Goal: Find specific page/section: Find specific page/section

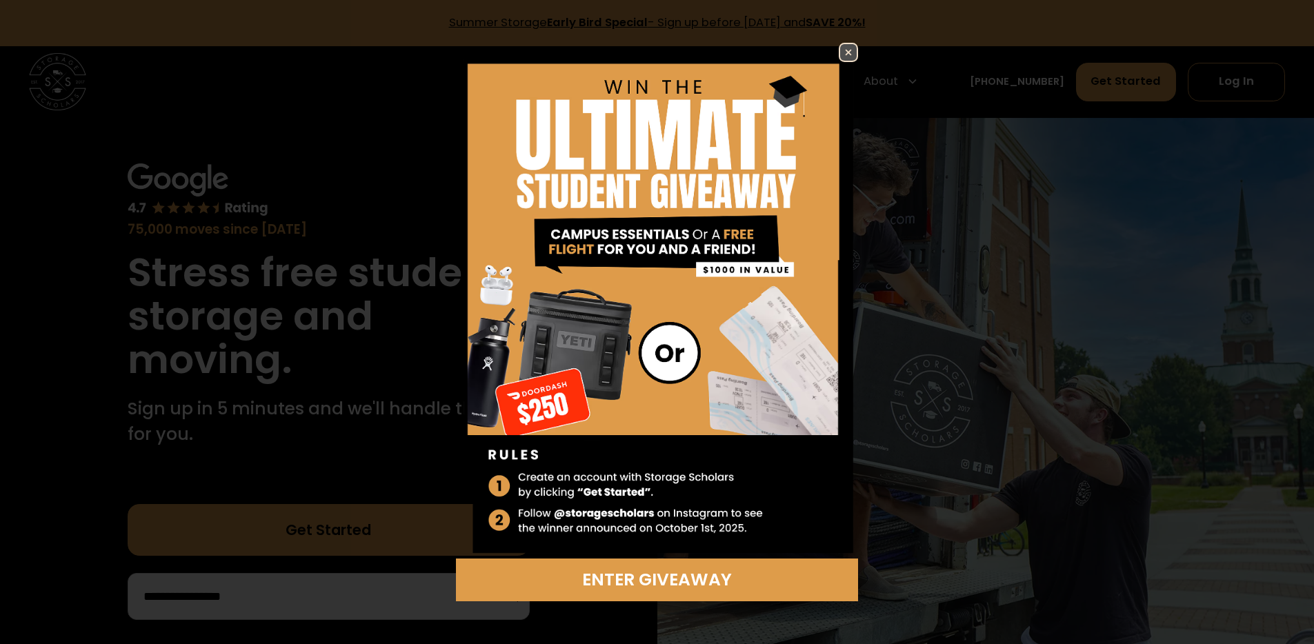
click at [843, 50] on img at bounding box center [848, 52] width 17 height 17
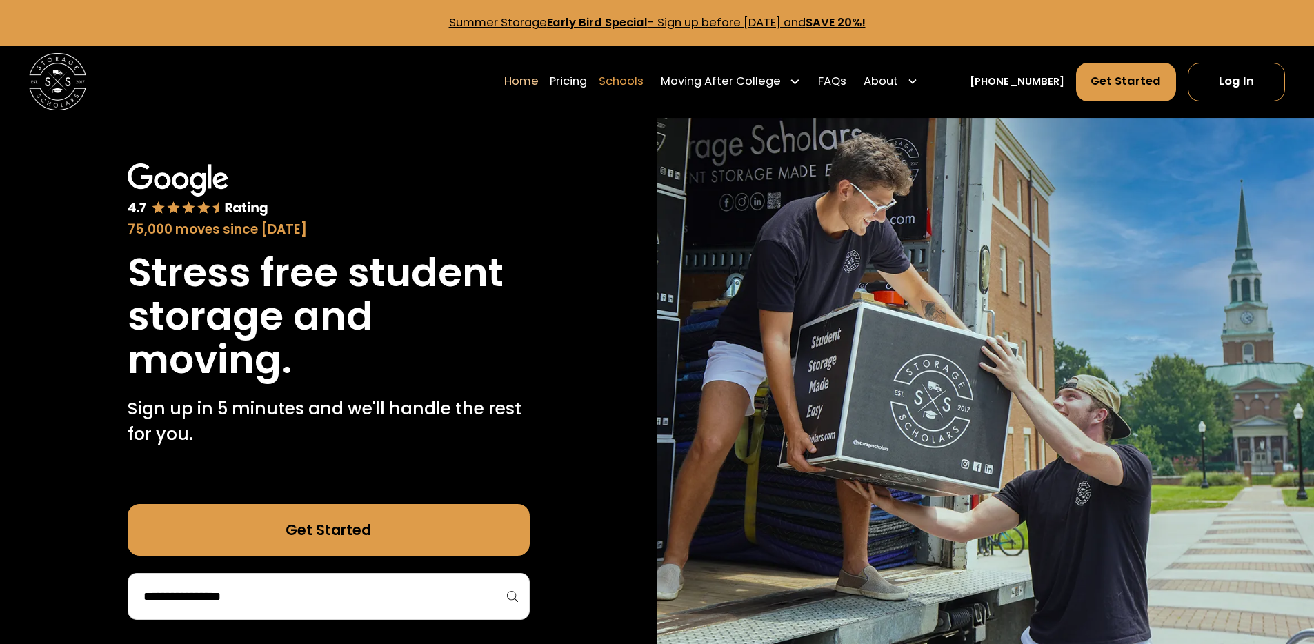
click at [643, 88] on link "Schools" at bounding box center [621, 81] width 45 height 40
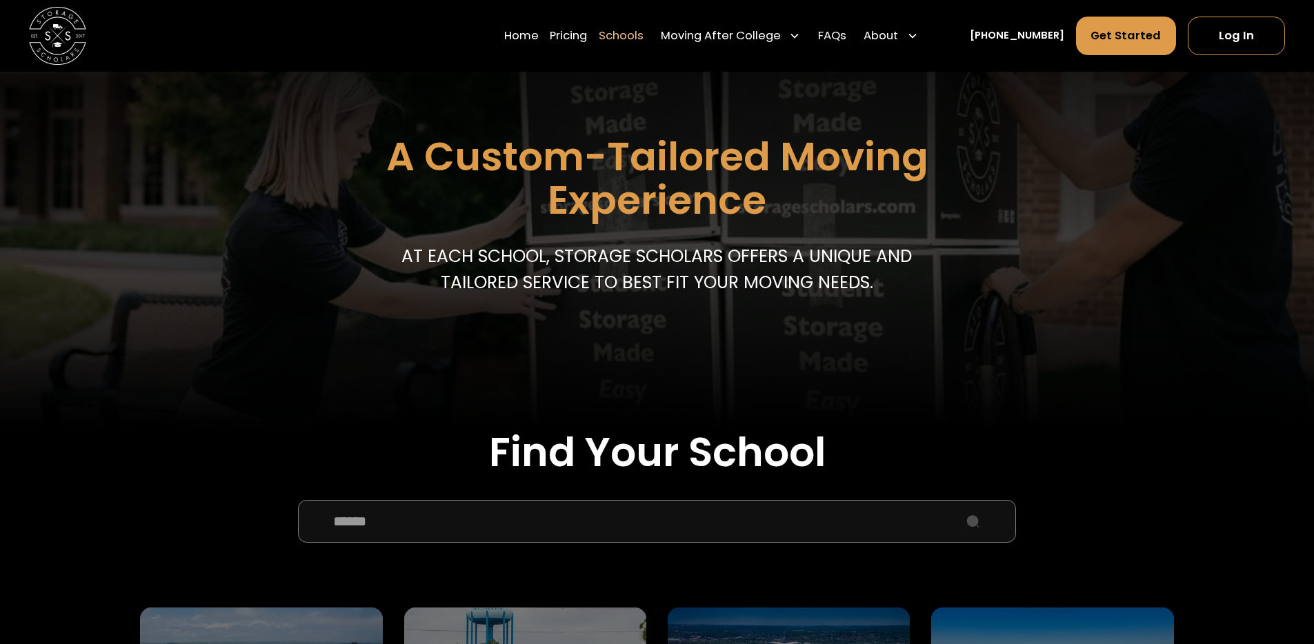
scroll to position [392, 0]
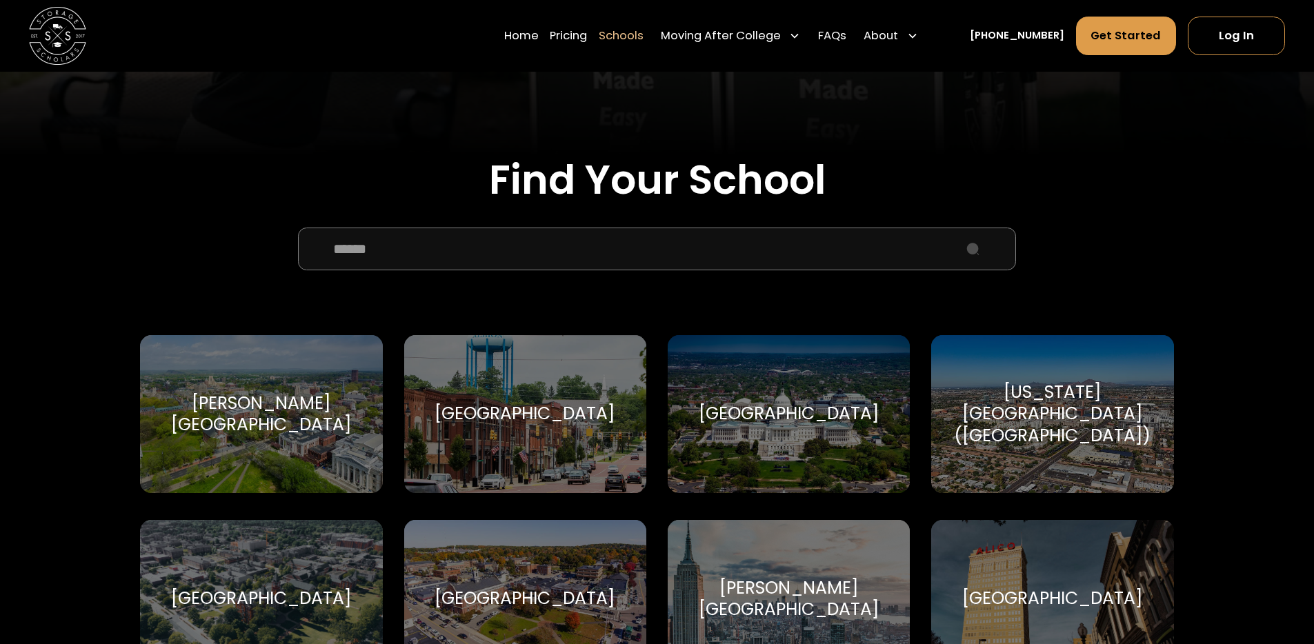
click at [488, 237] on input "School Select Form" at bounding box center [656, 249] width 717 height 43
click at [491, 245] on input "School Select Form" at bounding box center [656, 249] width 717 height 43
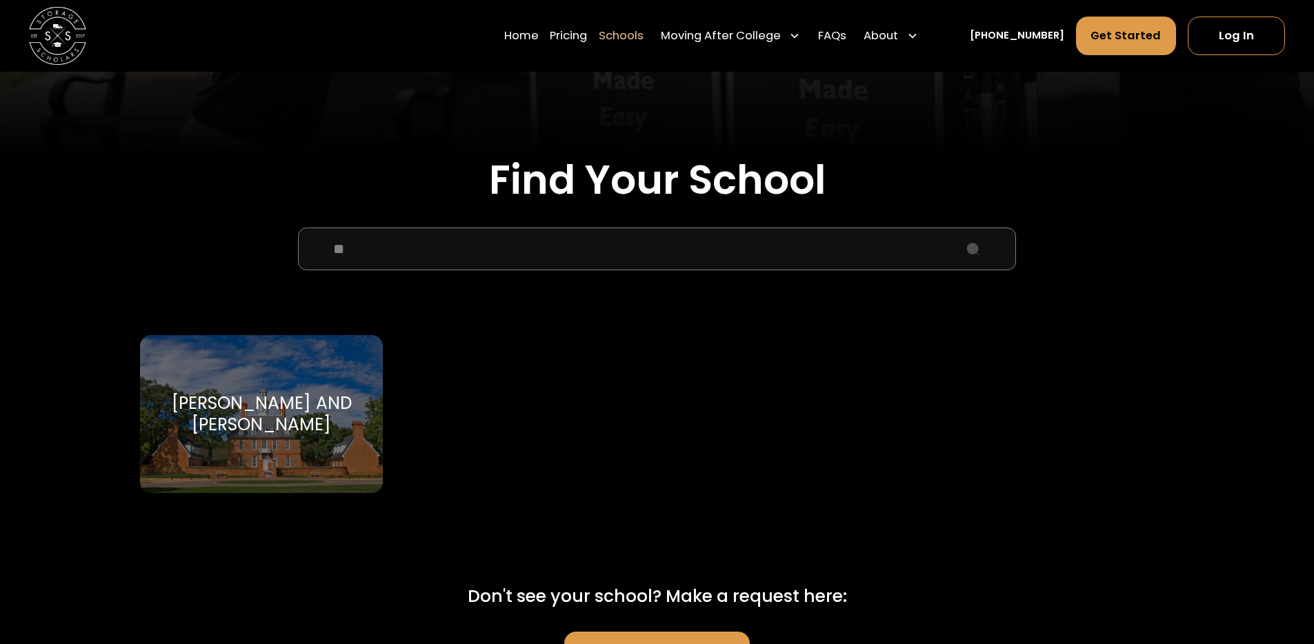
type input "*"
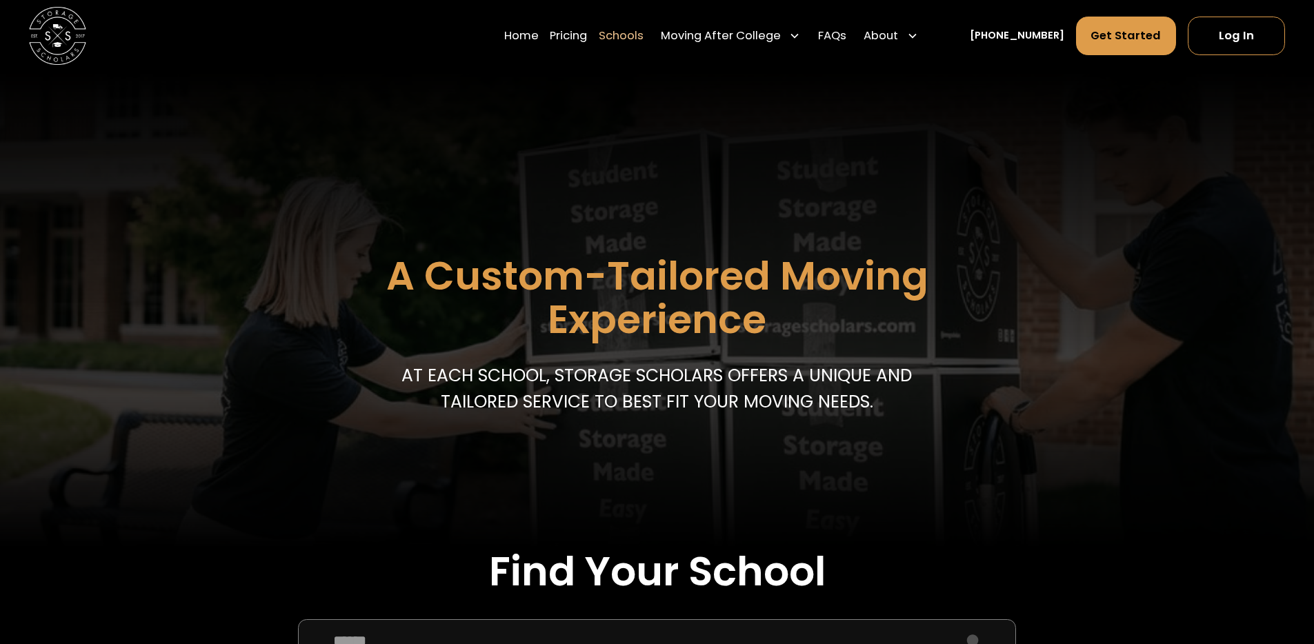
scroll to position [490, 0]
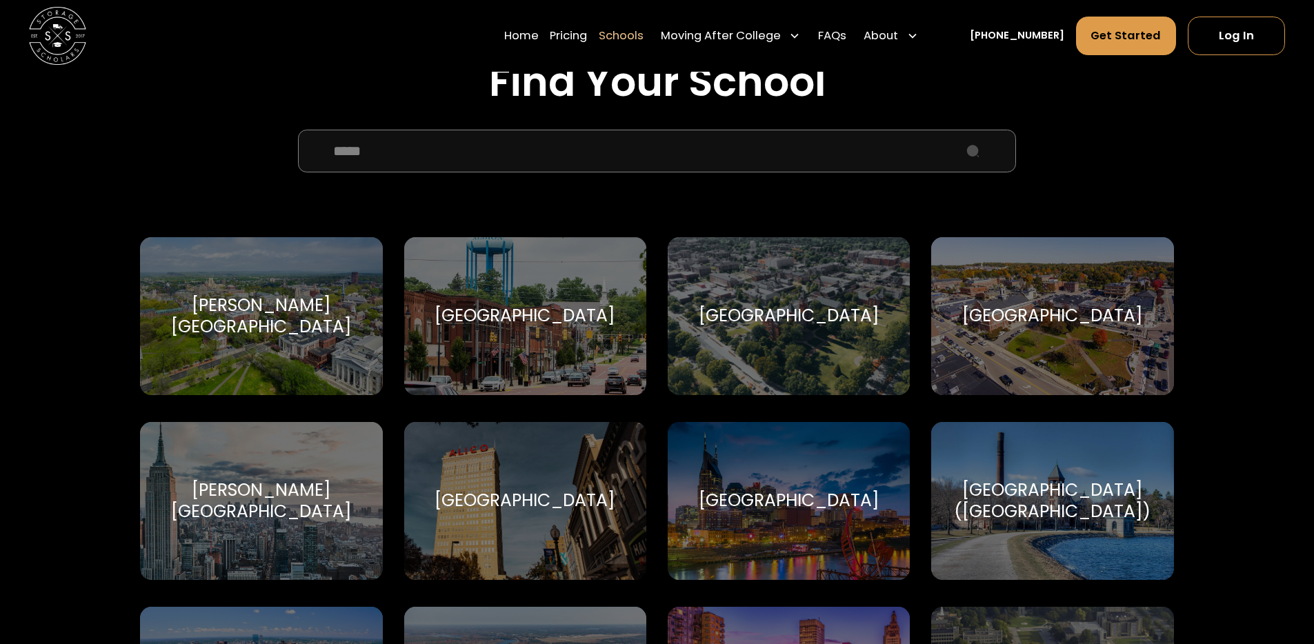
type input "******"
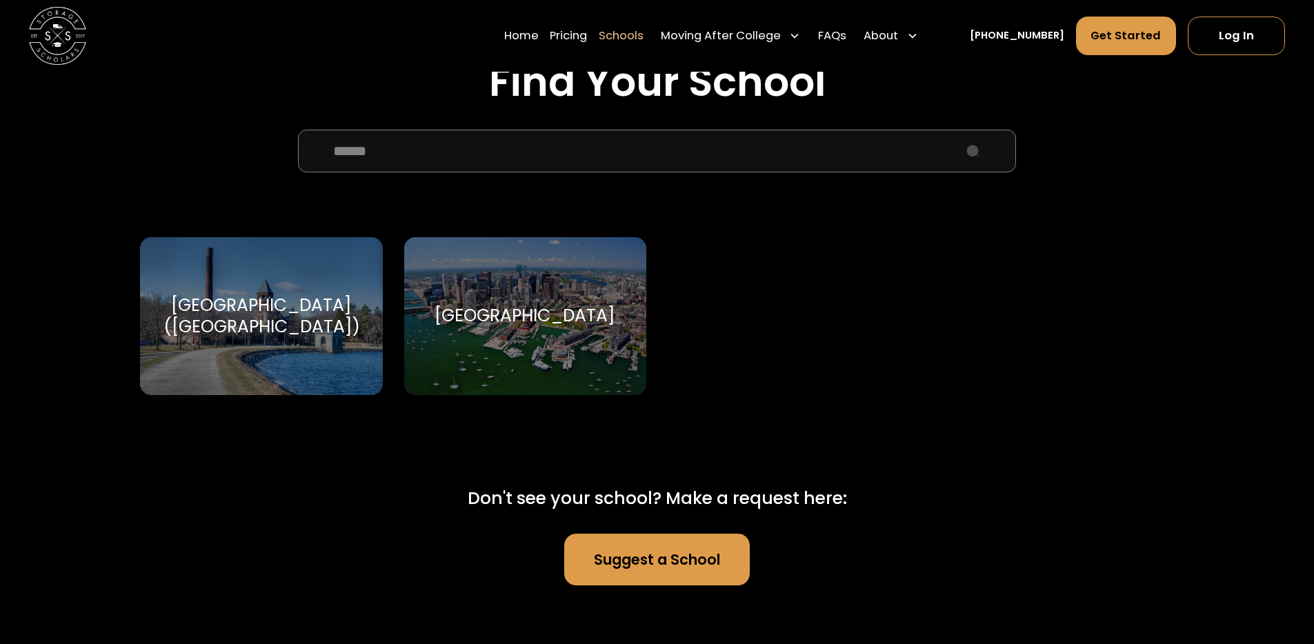
drag, startPoint x: 416, startPoint y: 157, endPoint x: 234, endPoint y: 148, distance: 182.2
click at [237, 148] on form "****** Boston College (BC) Boston College Boston University Boston University P…" at bounding box center [656, 279] width 1033 height 299
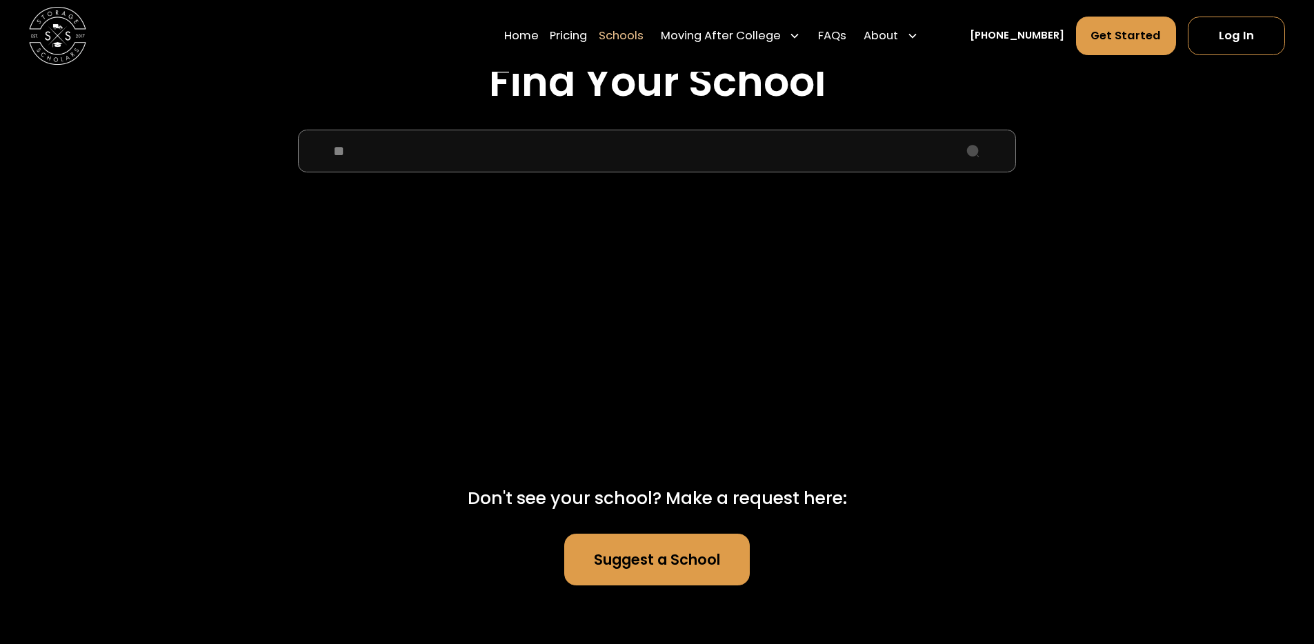
type input "*"
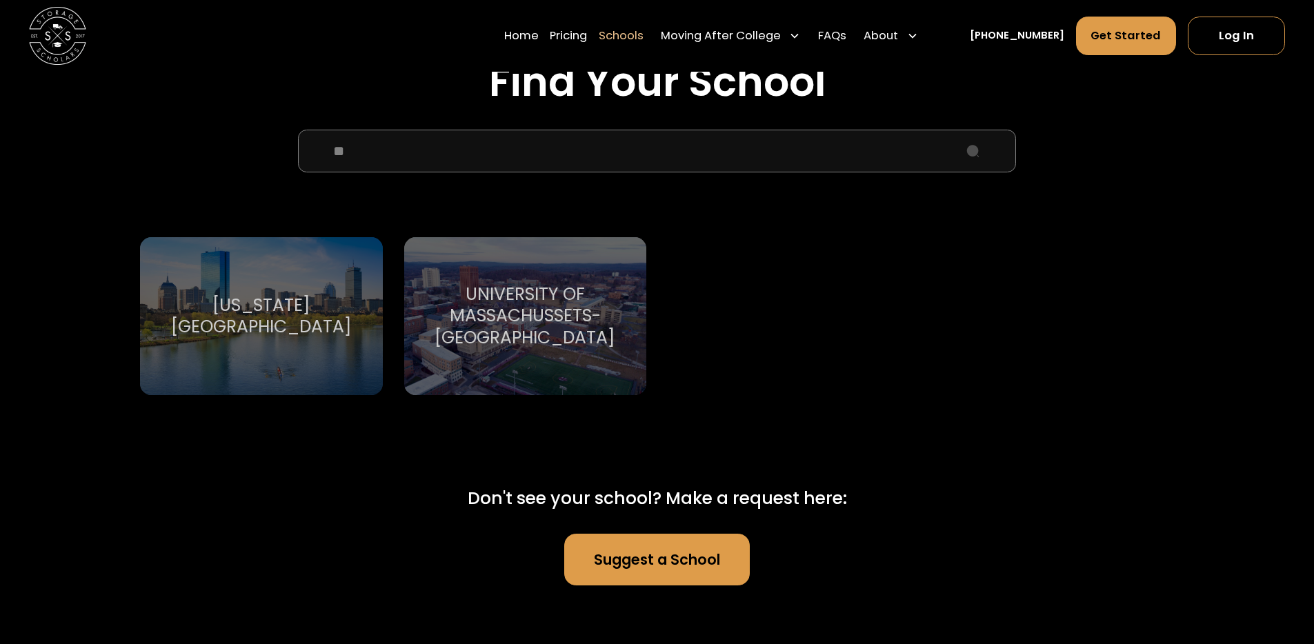
type input "*"
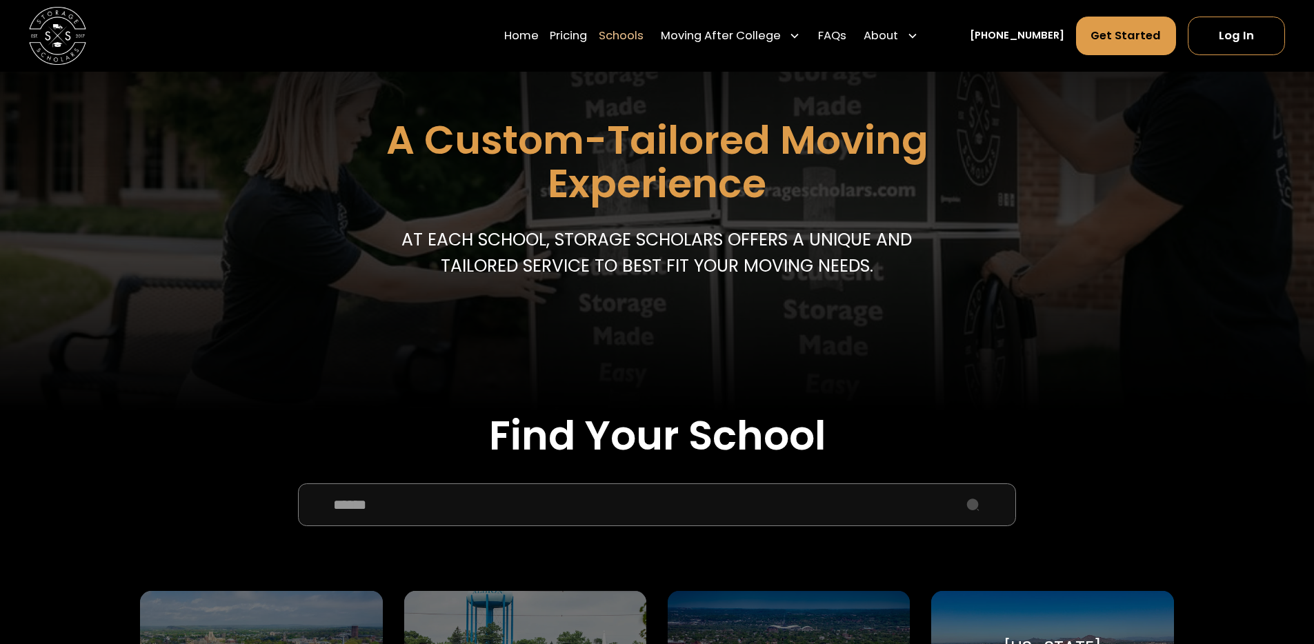
scroll to position [0, 0]
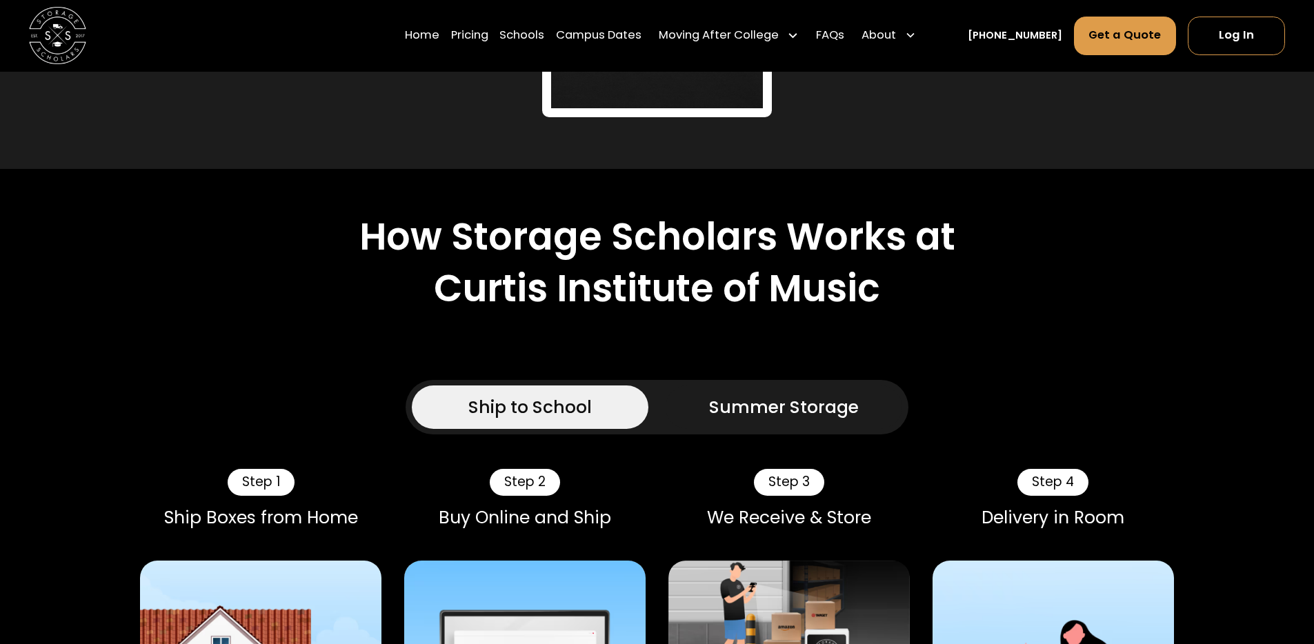
scroll to position [823, 0]
